Goal: Find specific page/section: Find specific page/section

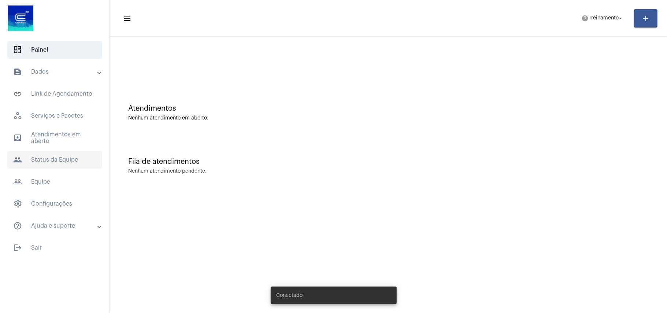
click at [50, 160] on span "people Status da Equipe" at bounding box center [54, 160] width 95 height 18
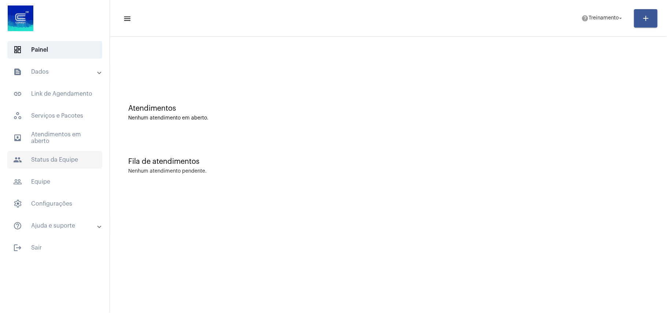
click at [58, 158] on span "people Status da Equipe" at bounding box center [54, 160] width 95 height 18
